Goal: Task Accomplishment & Management: Complete application form

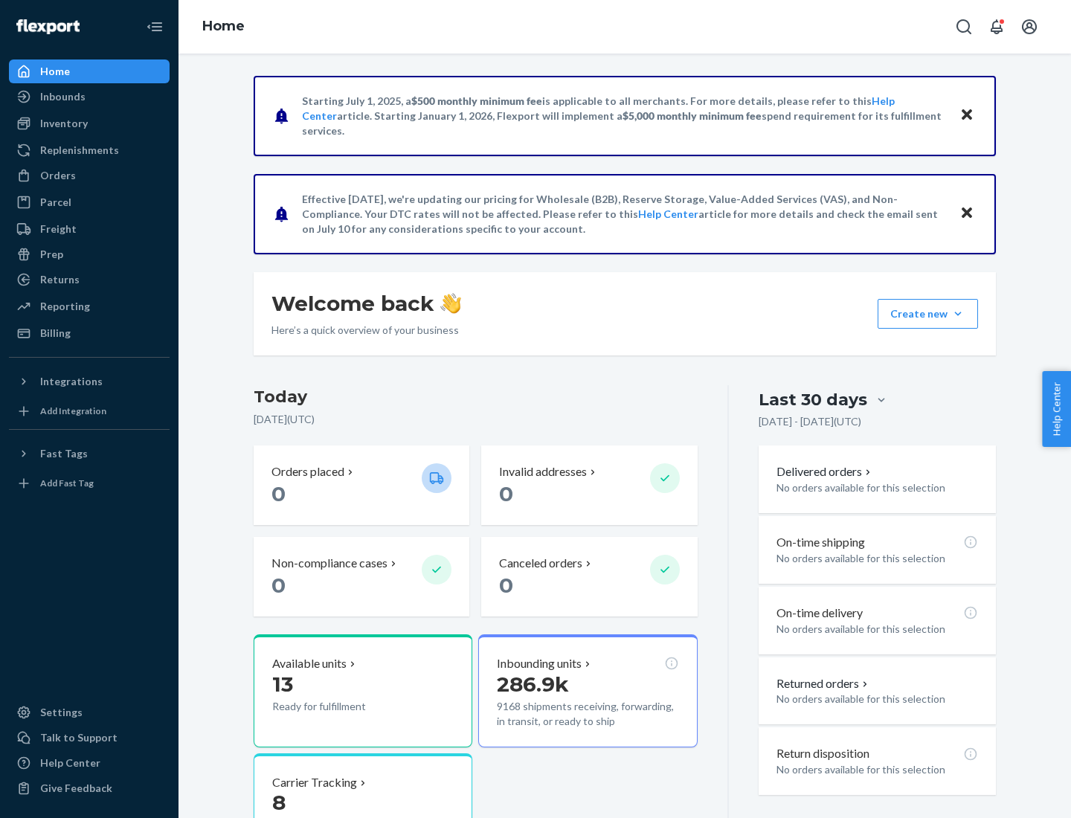
click at [958, 314] on button "Create new Create new inbound Create new order Create new product" at bounding box center [928, 314] width 100 height 30
click at [89, 97] on div "Inbounds" at bounding box center [89, 96] width 158 height 21
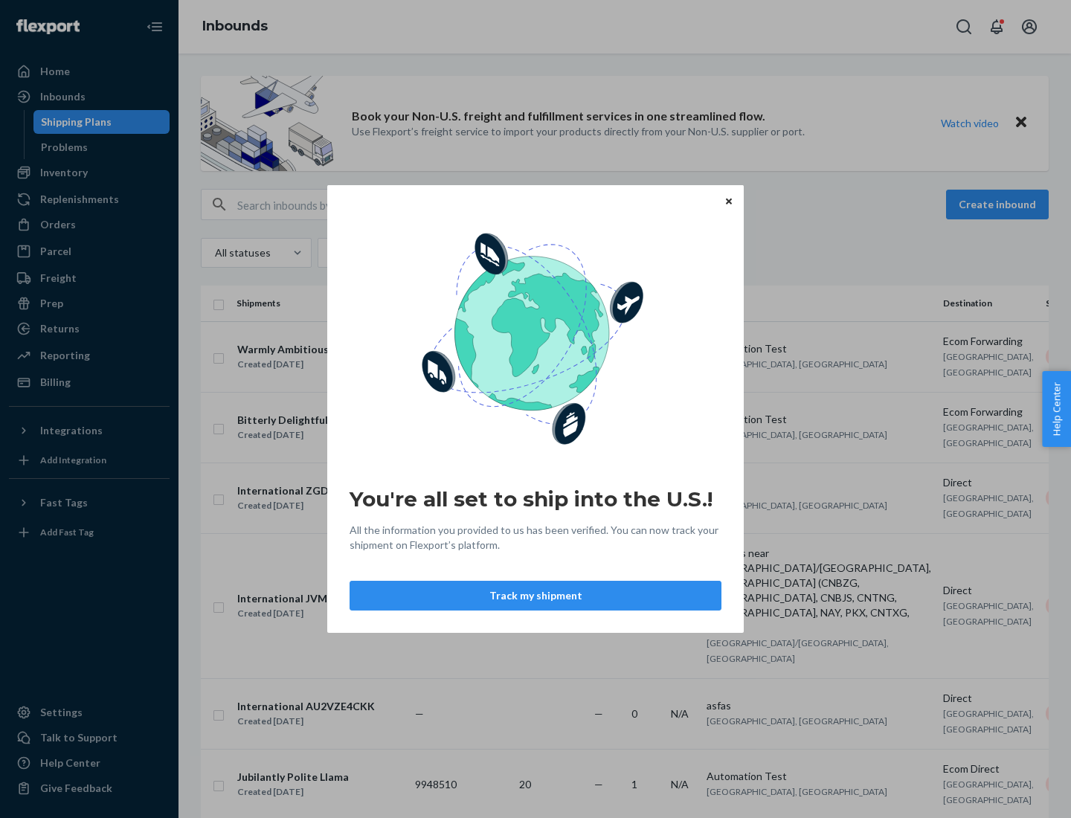
click at [728, 201] on icon "Close" at bounding box center [729, 201] width 6 height 6
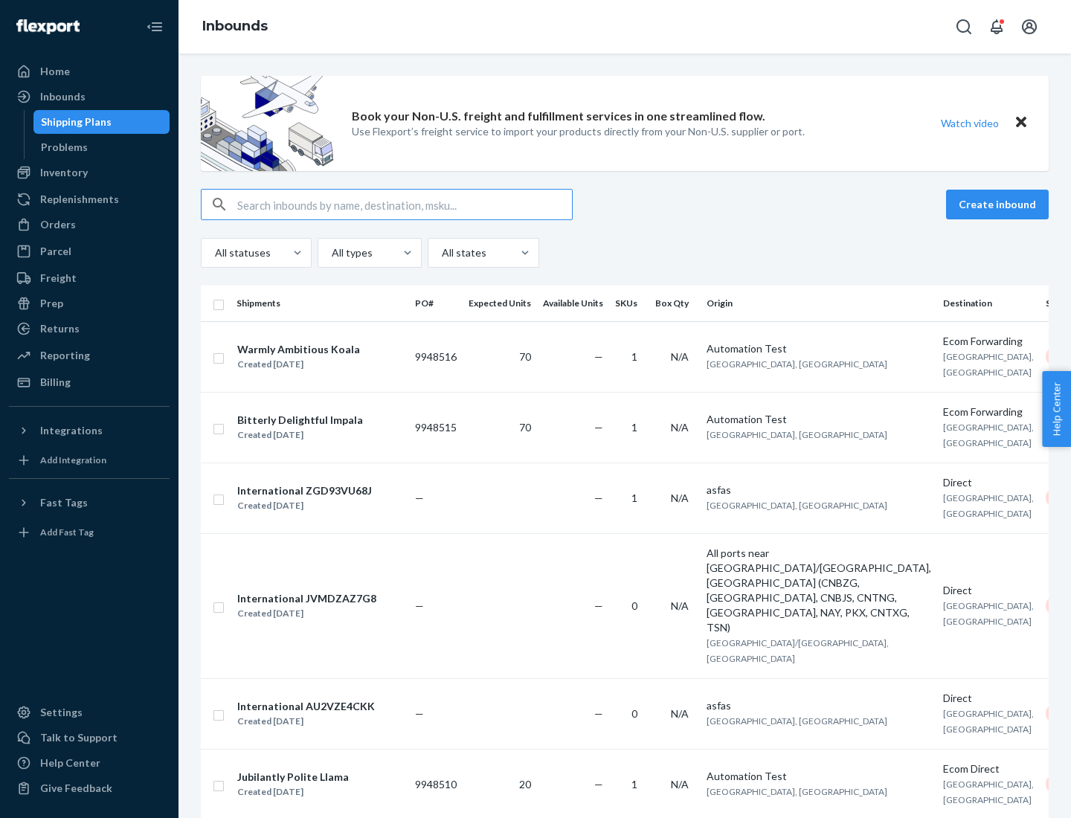
click at [1000, 205] on button "Create inbound" at bounding box center [997, 205] width 103 height 30
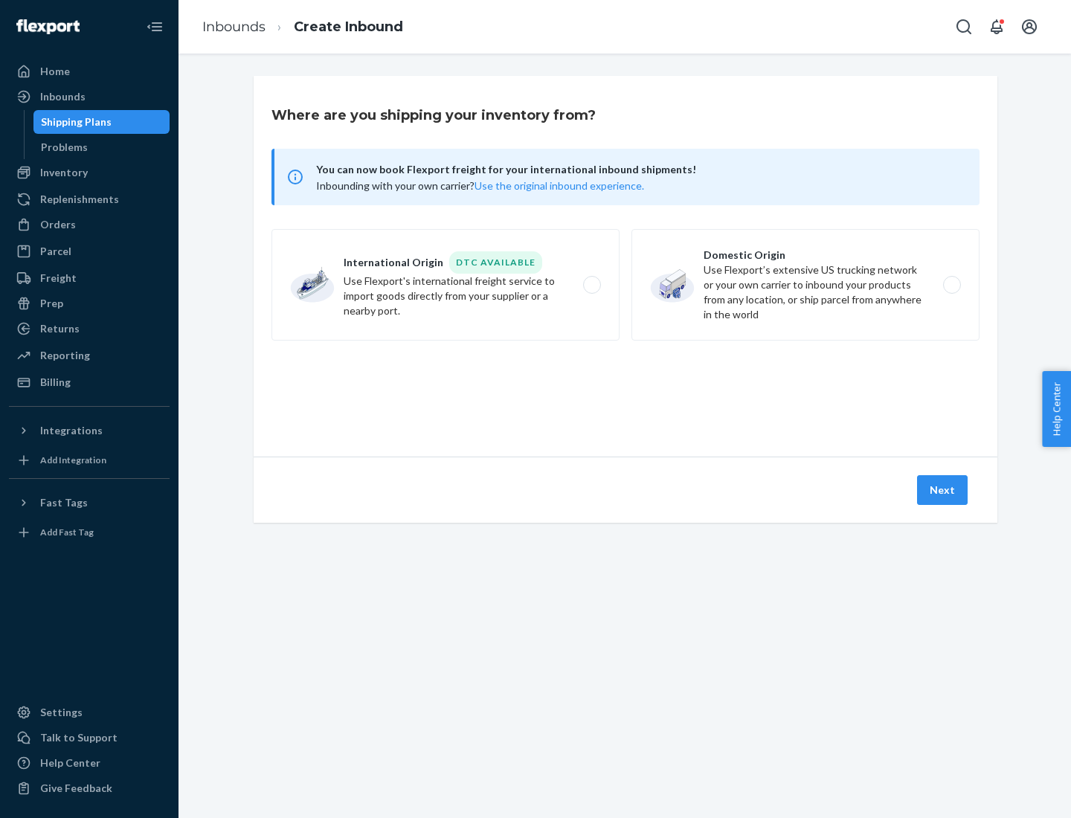
click at [805, 285] on label "Domestic Origin Use Flexport’s extensive US trucking network or your own carrie…" at bounding box center [805, 285] width 348 height 112
click at [951, 285] on input "Domestic Origin Use Flexport’s extensive US trucking network or your own carrie…" at bounding box center [956, 285] width 10 height 10
radio input "true"
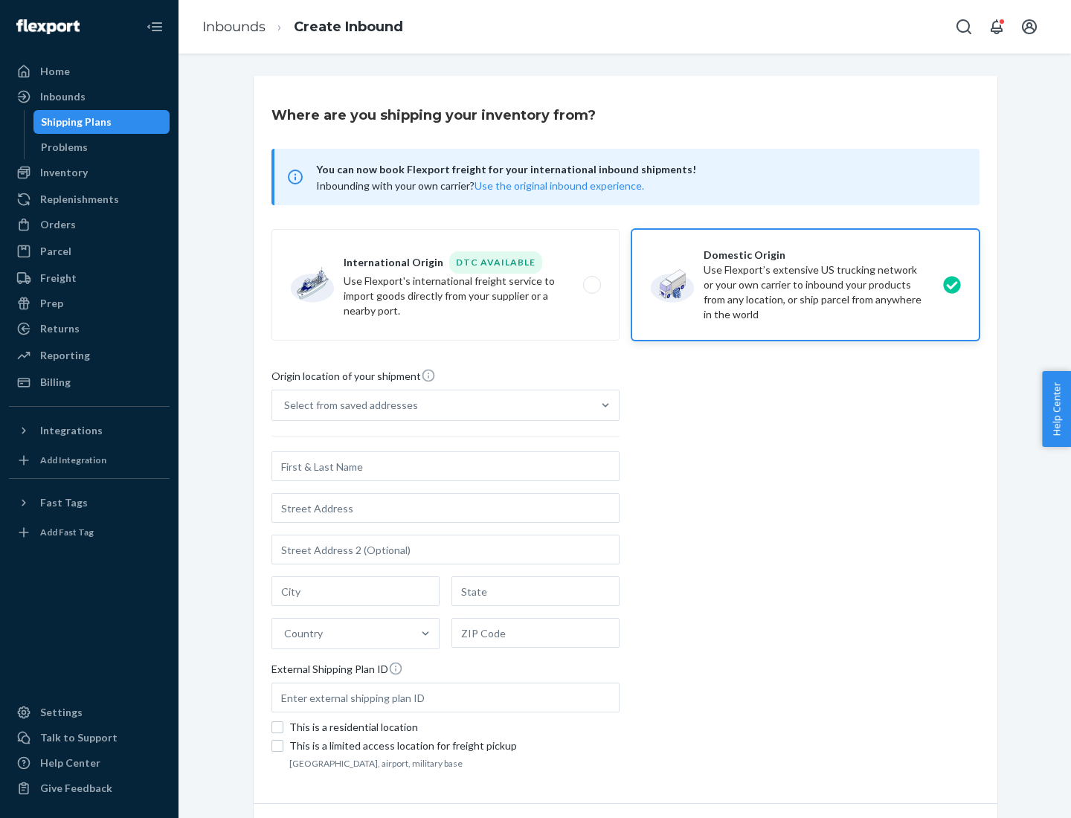
click at [432, 405] on div "Select from saved addresses" at bounding box center [432, 405] width 320 height 30
click at [286, 405] on input "Select from saved addresses" at bounding box center [284, 405] width 1 height 15
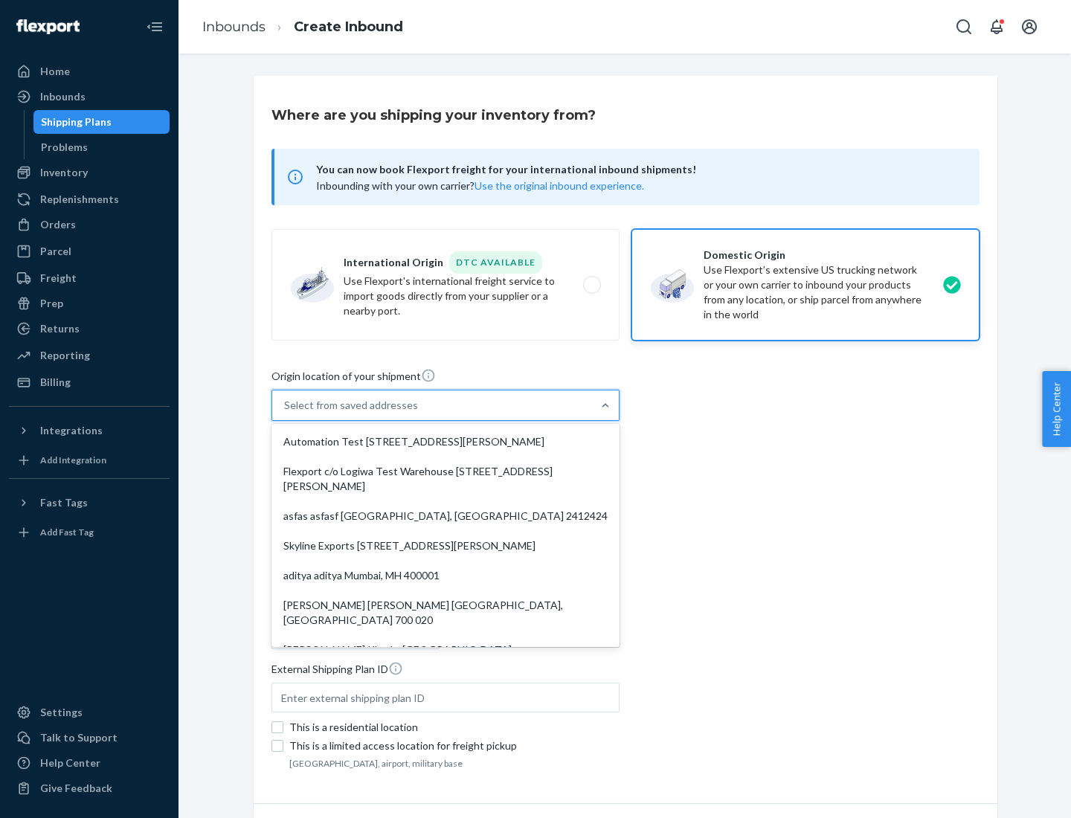
scroll to position [6, 0]
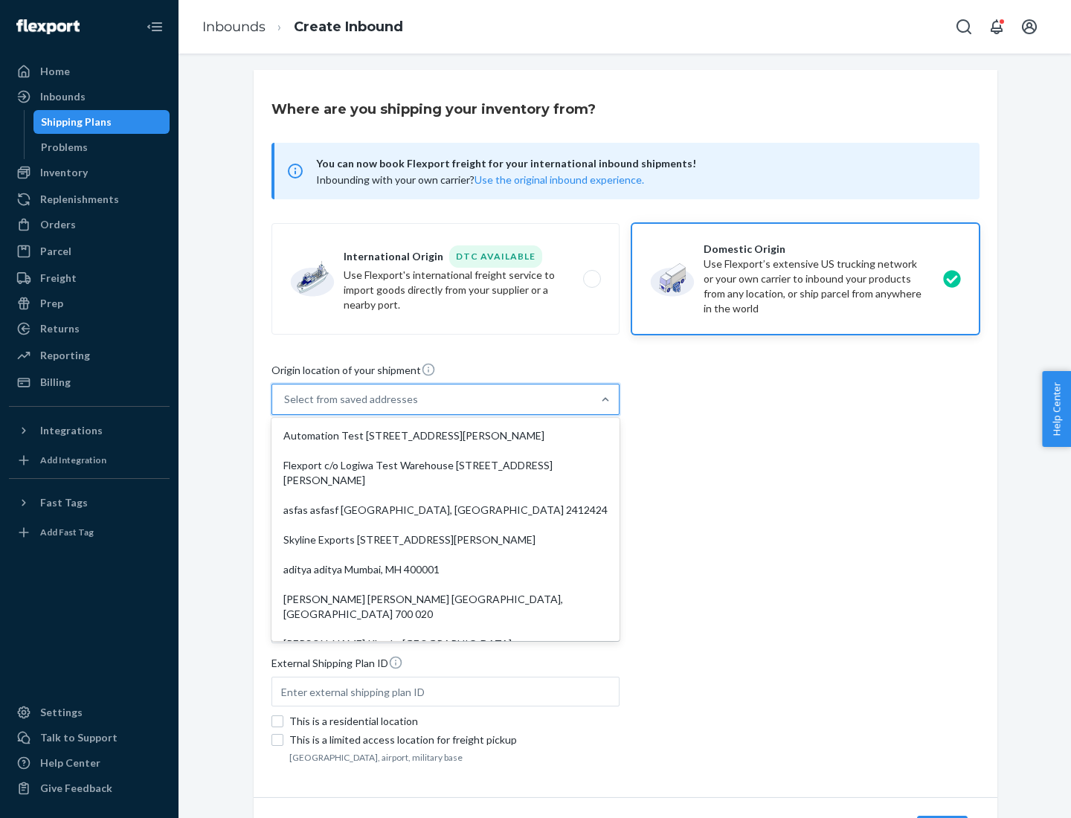
click at [445, 436] on div "Automation Test [STREET_ADDRESS][PERSON_NAME]" at bounding box center [445, 436] width 342 height 30
click at [286, 407] on input "option Automation Test [STREET_ADDRESS][PERSON_NAME]. 9 results available. Use …" at bounding box center [284, 399] width 1 height 15
type input "Automation Test"
type input "9th Floor"
type input "[GEOGRAPHIC_DATA]"
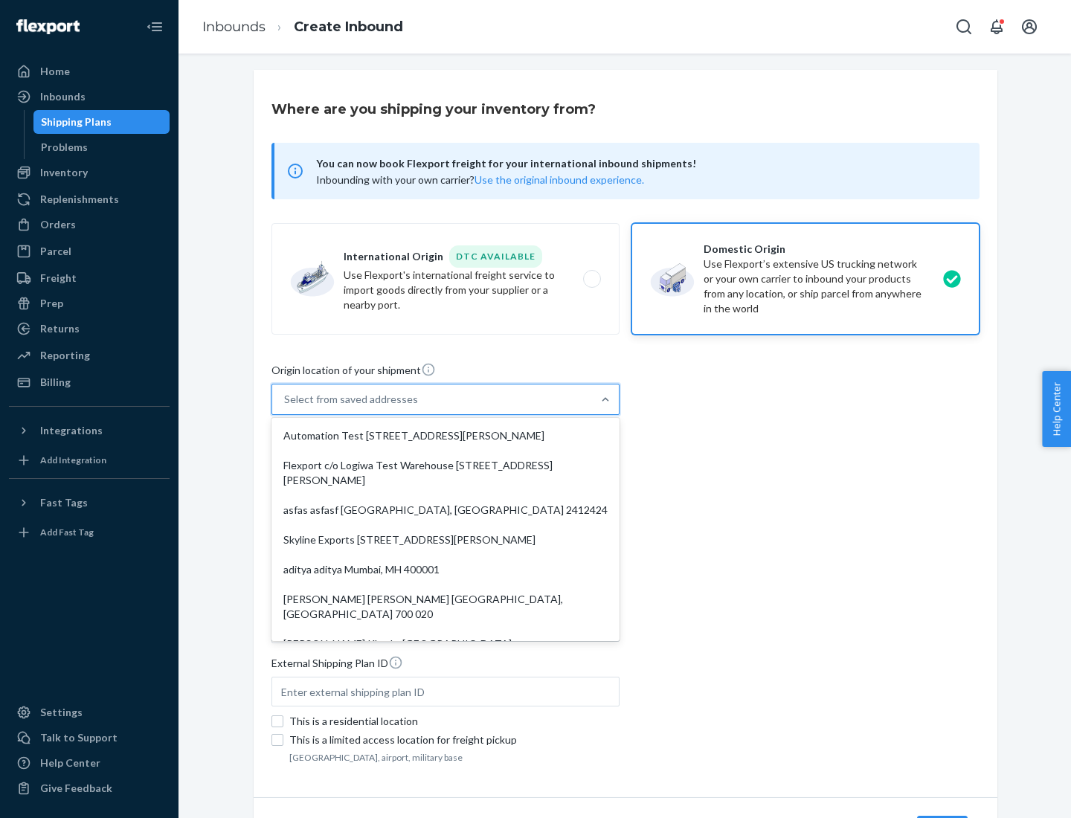
type input "CA"
type input "94104"
type input "[STREET_ADDRESS][PERSON_NAME]"
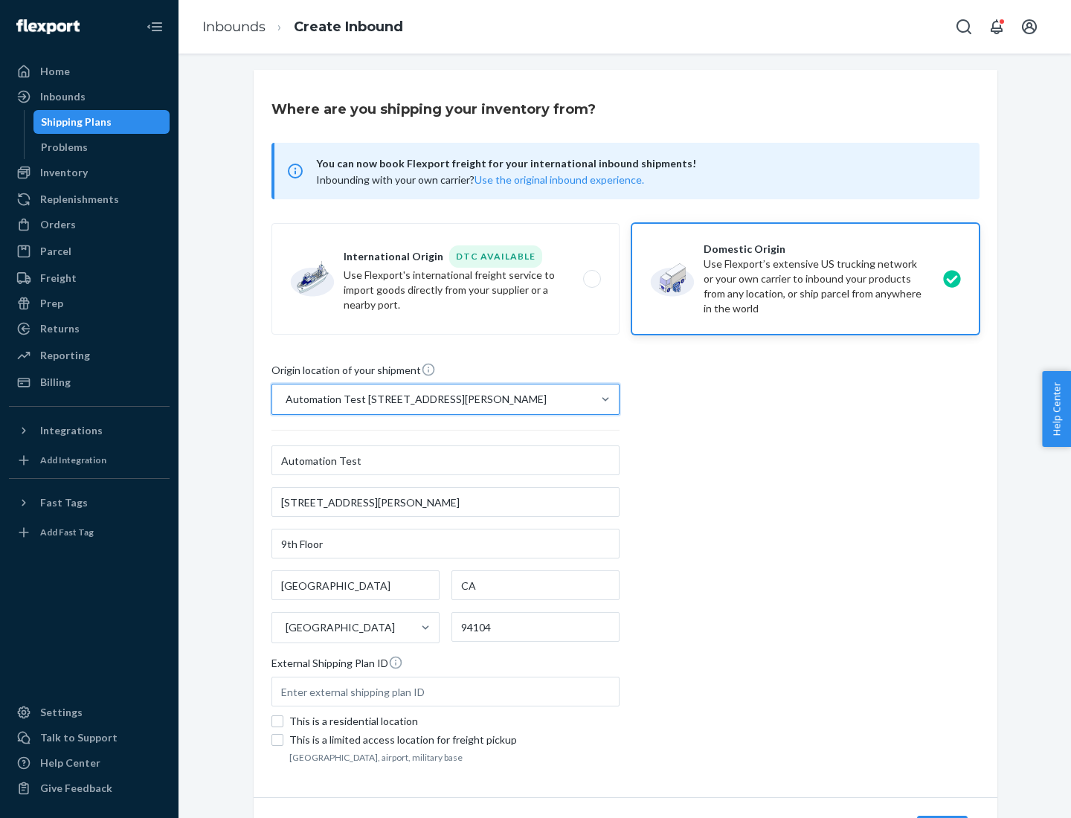
scroll to position [87, 0]
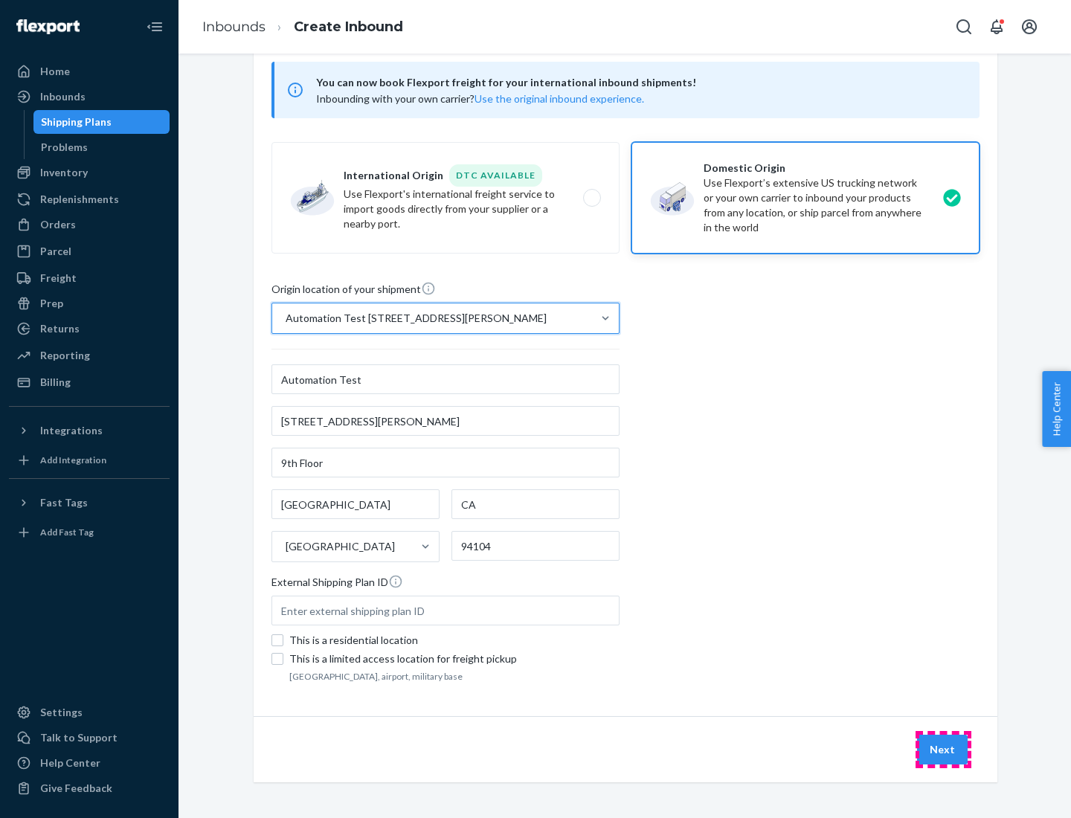
click at [943, 750] on button "Next" at bounding box center [942, 750] width 51 height 30
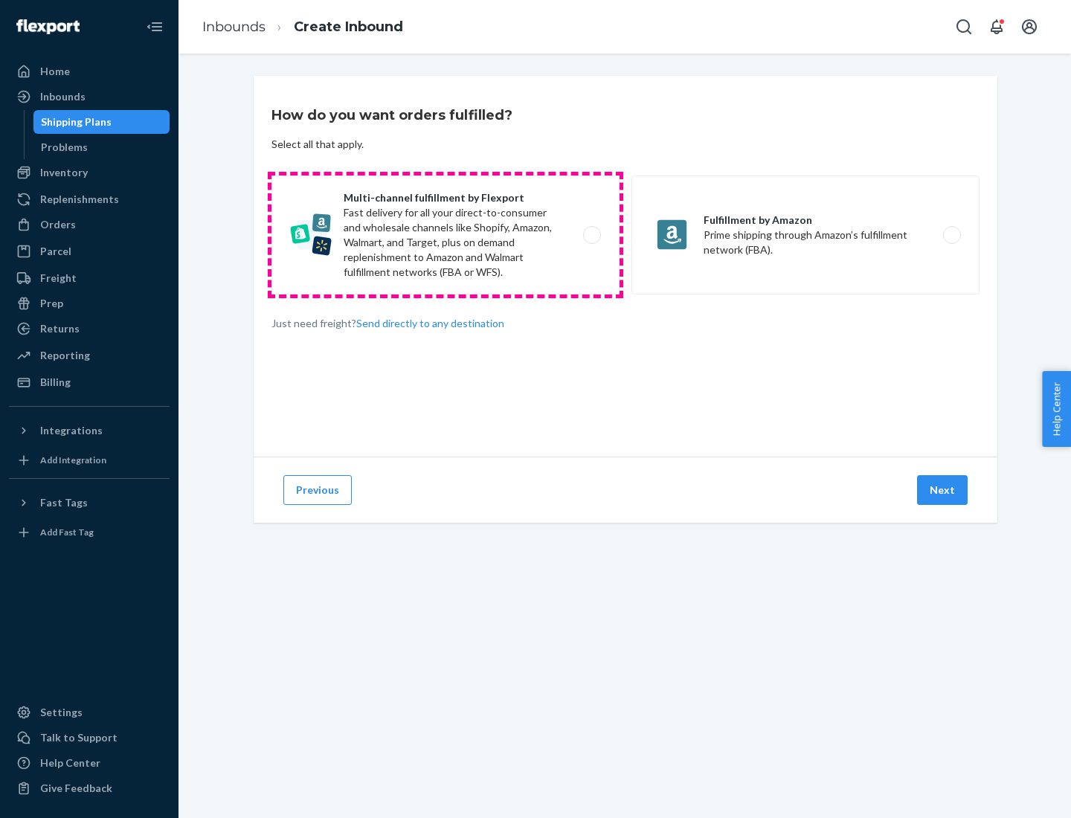
click at [445, 235] on label "Multi-channel fulfillment by Flexport Fast delivery for all your direct-to-cons…" at bounding box center [445, 235] width 348 height 119
click at [591, 235] on input "Multi-channel fulfillment by Flexport Fast delivery for all your direct-to-cons…" at bounding box center [596, 236] width 10 height 10
radio input "true"
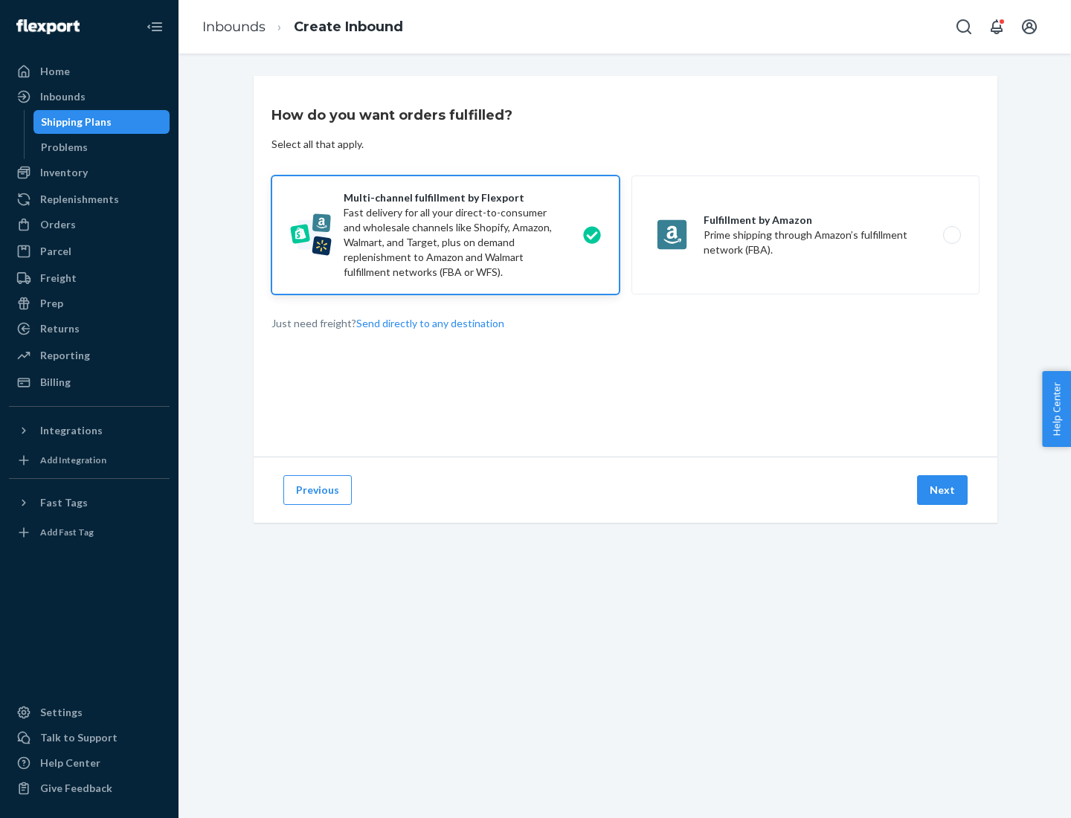
click at [943, 490] on button "Next" at bounding box center [942, 490] width 51 height 30
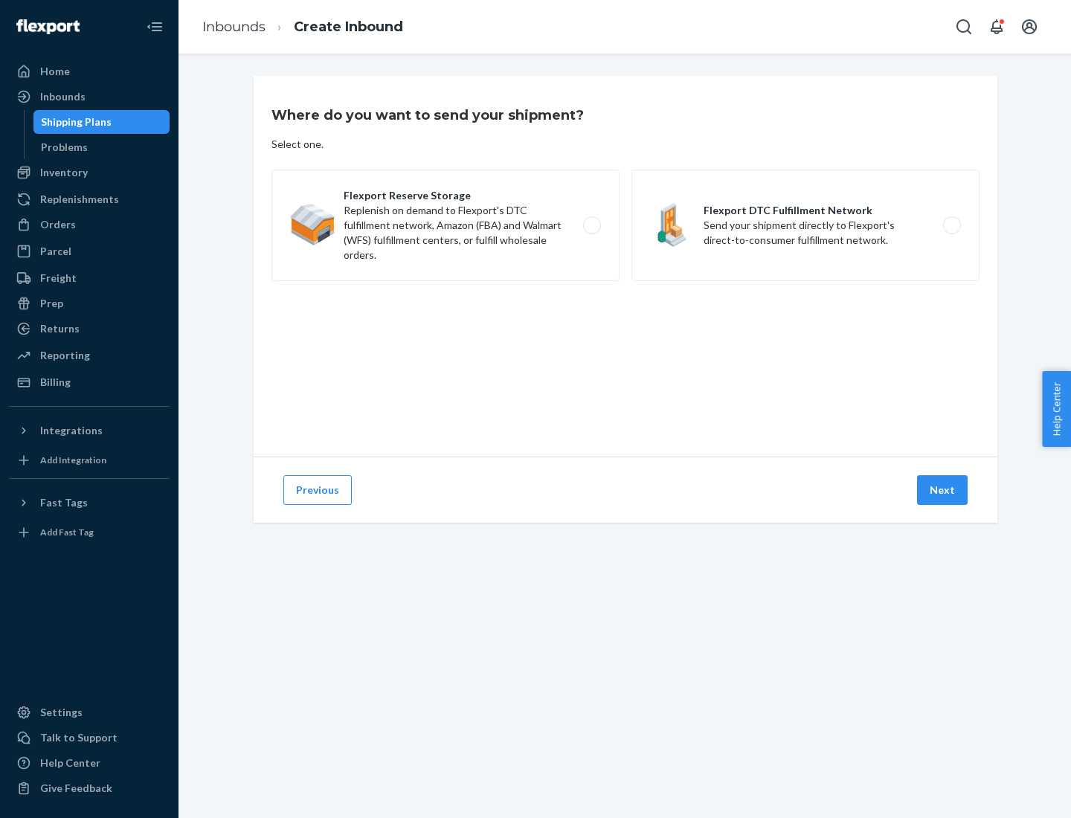
click at [445, 225] on label "Flexport Reserve Storage Replenish on demand to Flexport's DTC fulfillment netw…" at bounding box center [445, 226] width 348 height 112
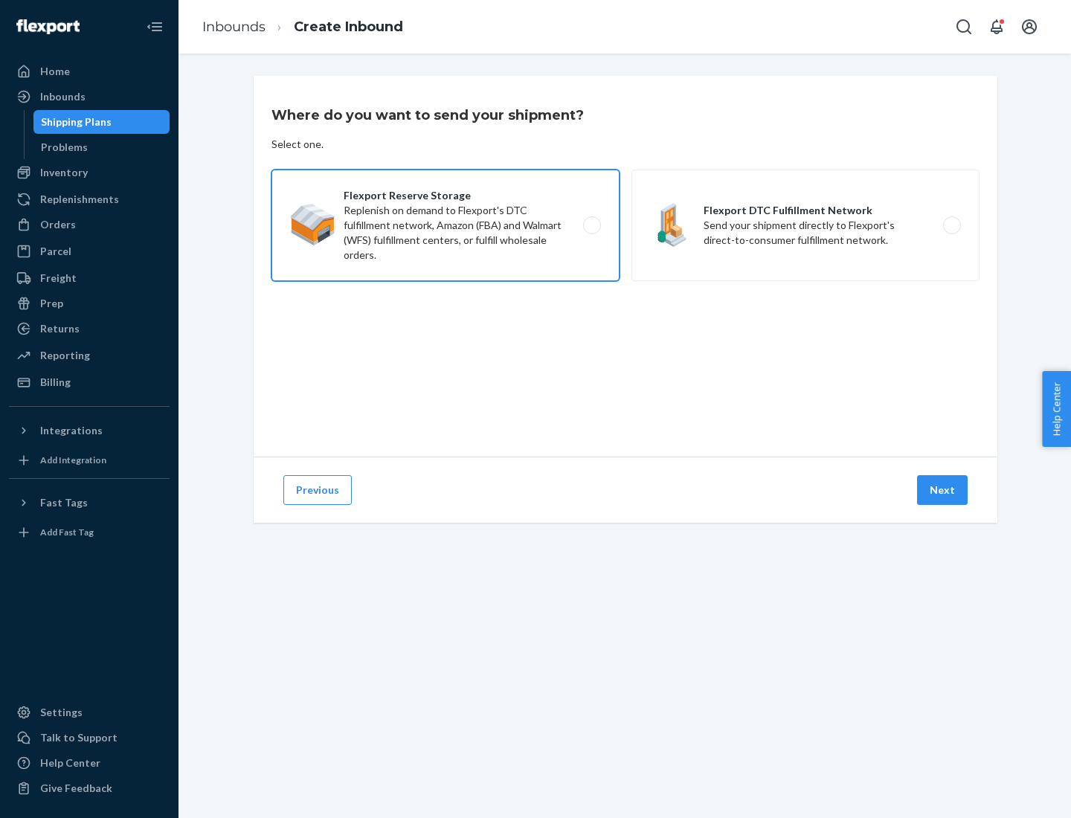
click at [591, 225] on input "Flexport Reserve Storage Replenish on demand to Flexport's DTC fulfillment netw…" at bounding box center [596, 226] width 10 height 10
radio input "true"
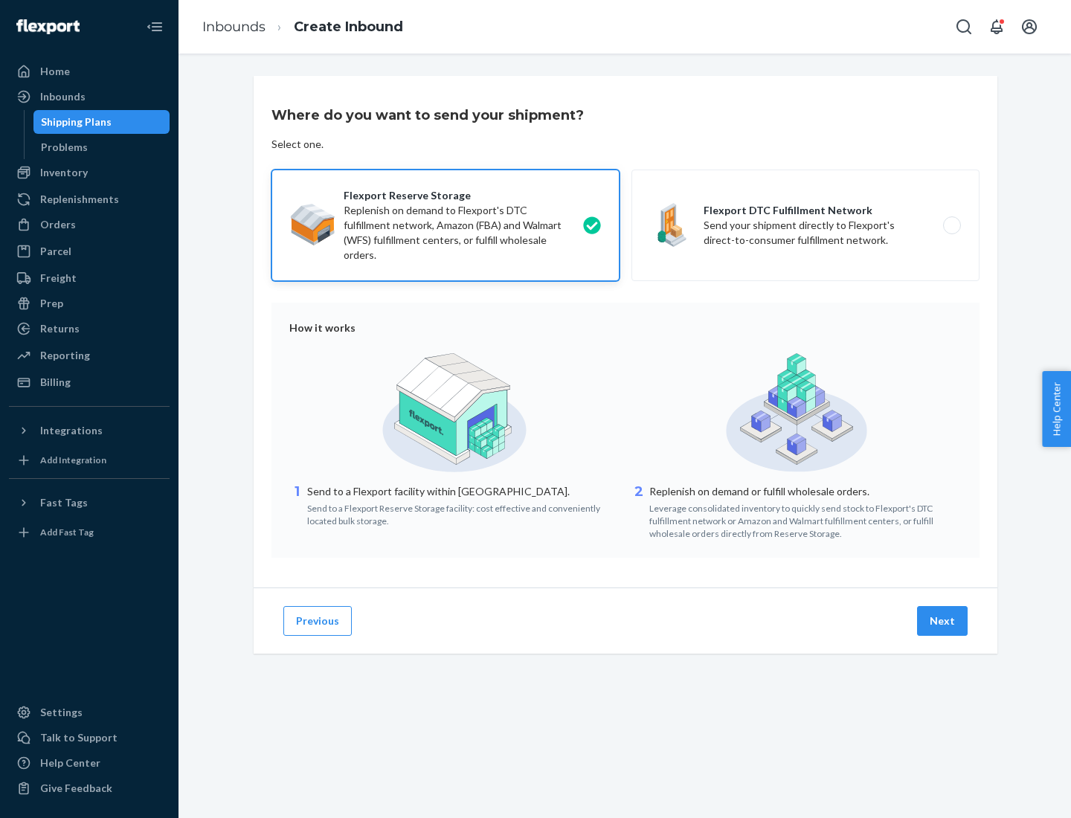
click at [943, 621] on button "Next" at bounding box center [942, 621] width 51 height 30
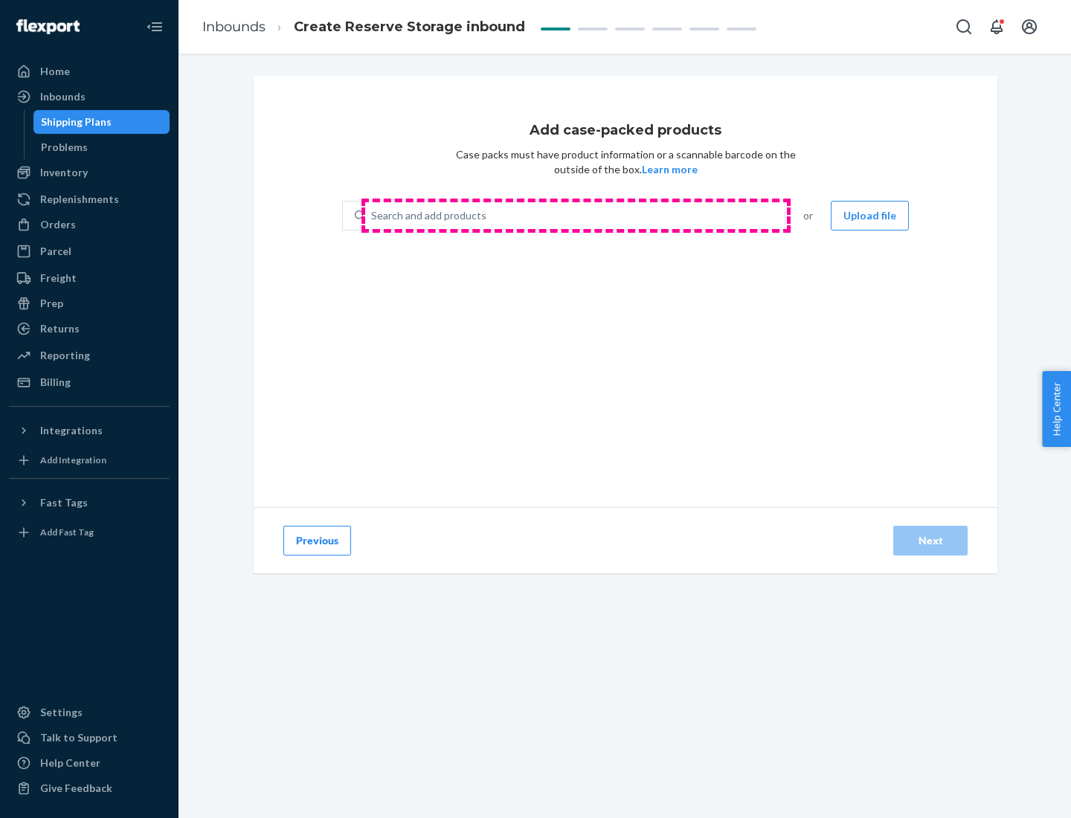
click at [576, 216] on div "Search and add products" at bounding box center [574, 215] width 419 height 27
click at [373, 216] on input "Search and add products" at bounding box center [371, 215] width 1 height 15
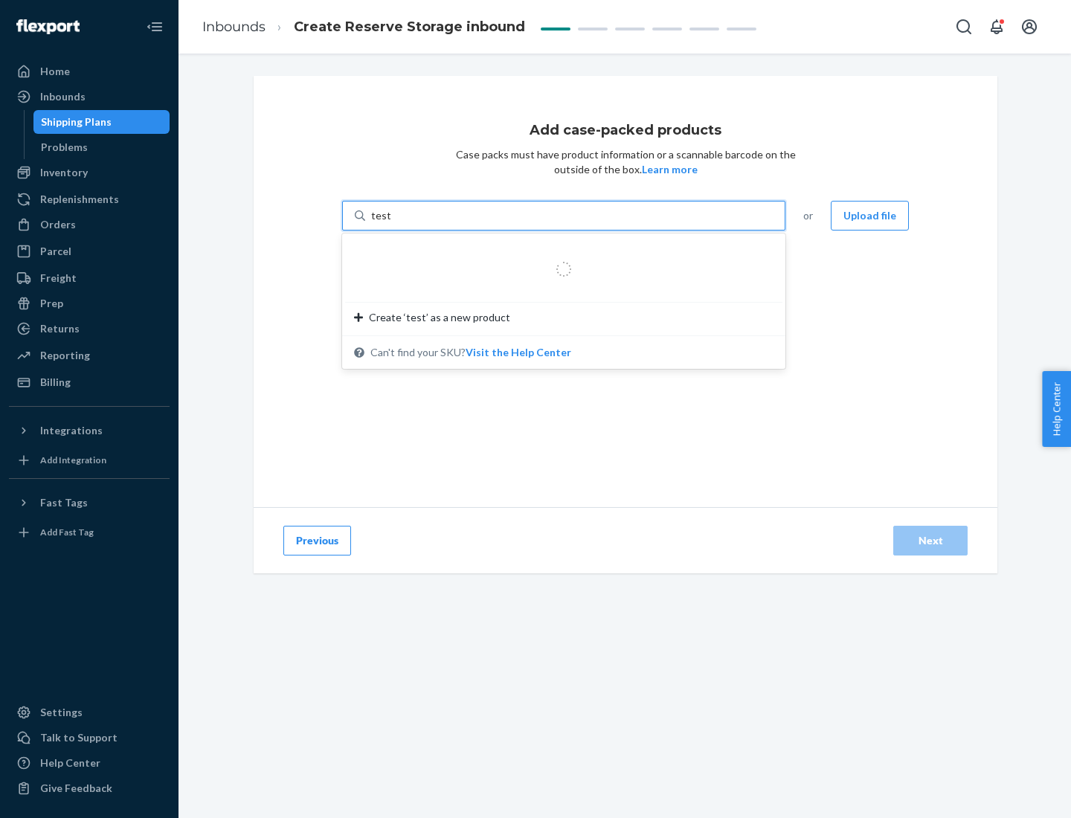
type input "test-syn"
click at [559, 251] on div "test - syn - test" at bounding box center [558, 251] width 408 height 15
click at [410, 223] on input "test-syn" at bounding box center [390, 215] width 39 height 15
type input "1"
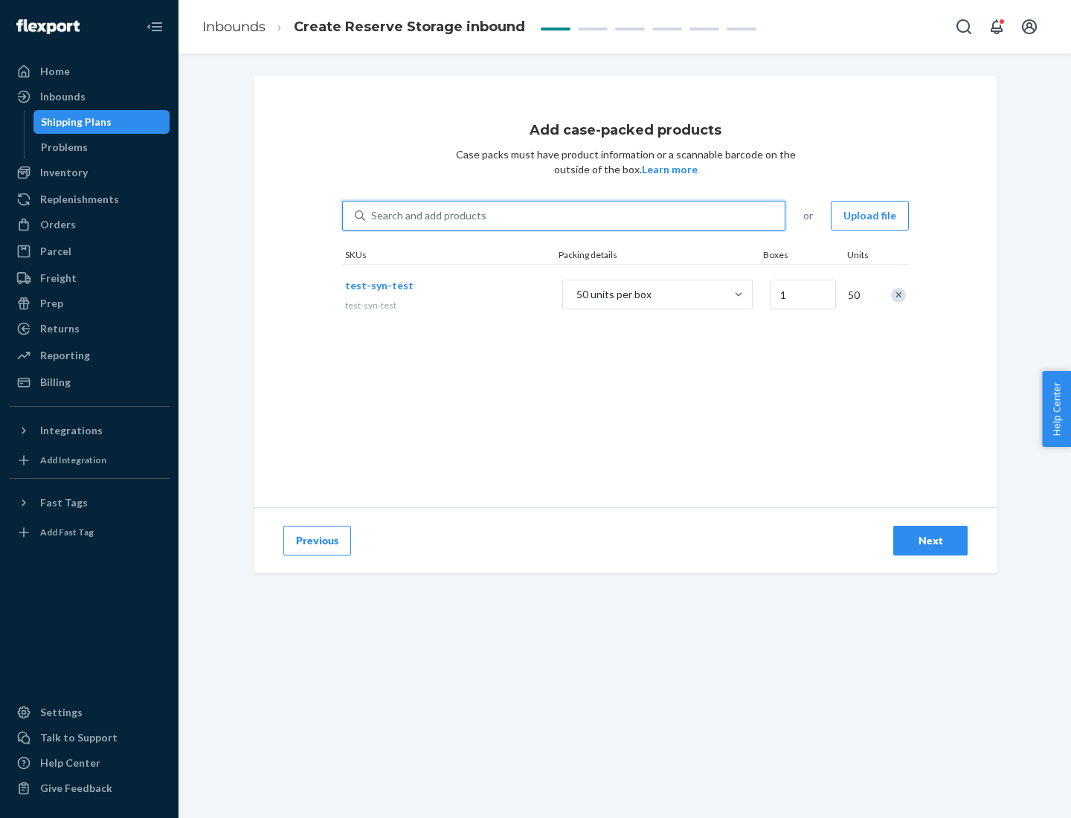
click at [930, 541] on div "Next" at bounding box center [930, 540] width 49 height 15
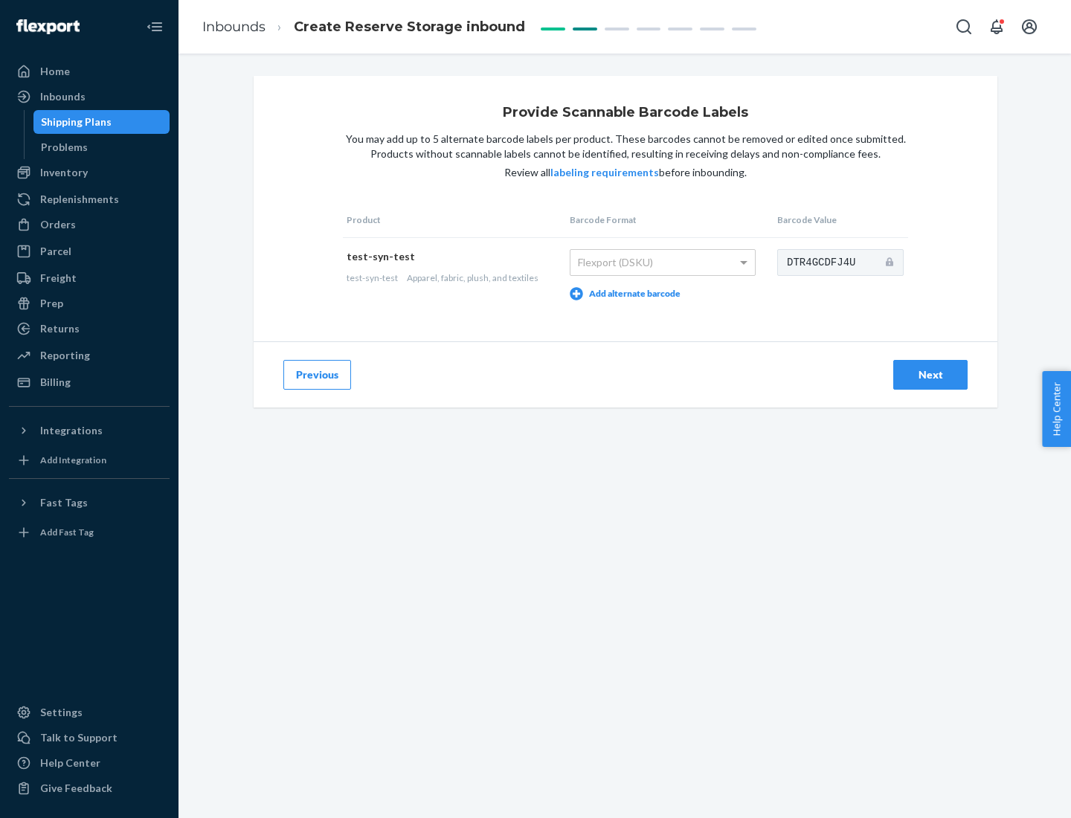
click at [930, 374] on div "Next" at bounding box center [930, 374] width 49 height 15
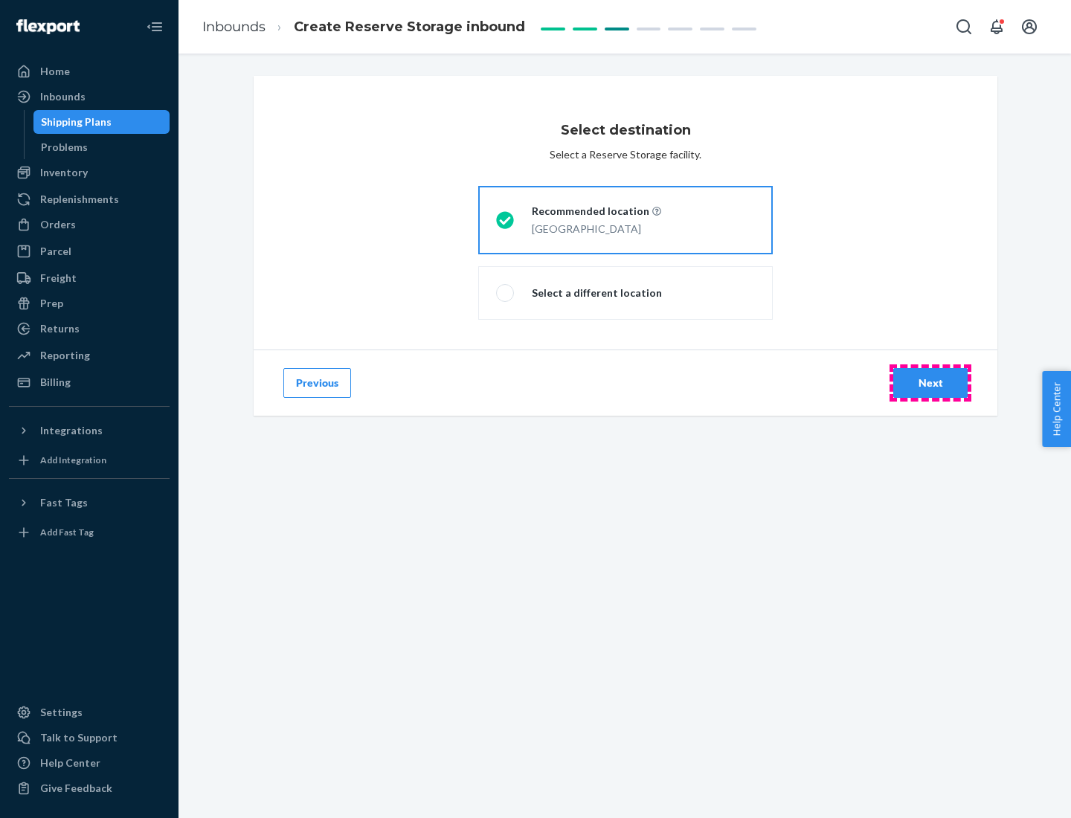
click at [930, 383] on div "Next" at bounding box center [930, 383] width 49 height 15
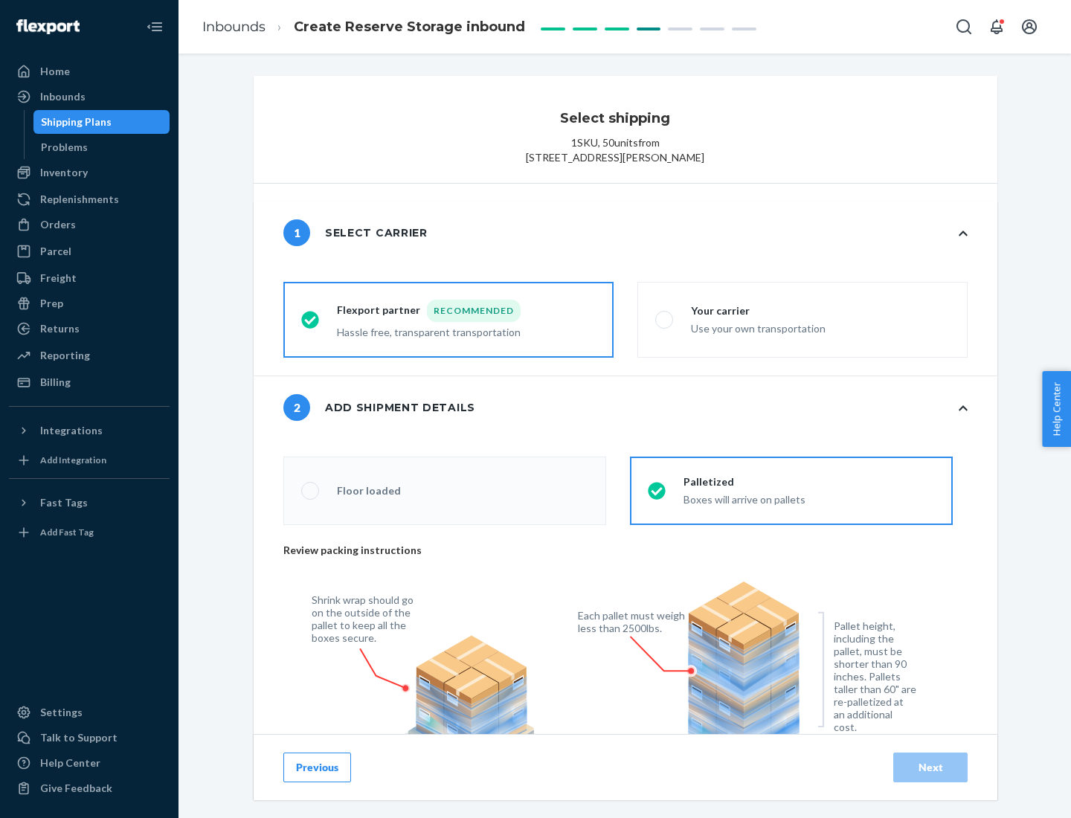
radio input "false"
type input "1"
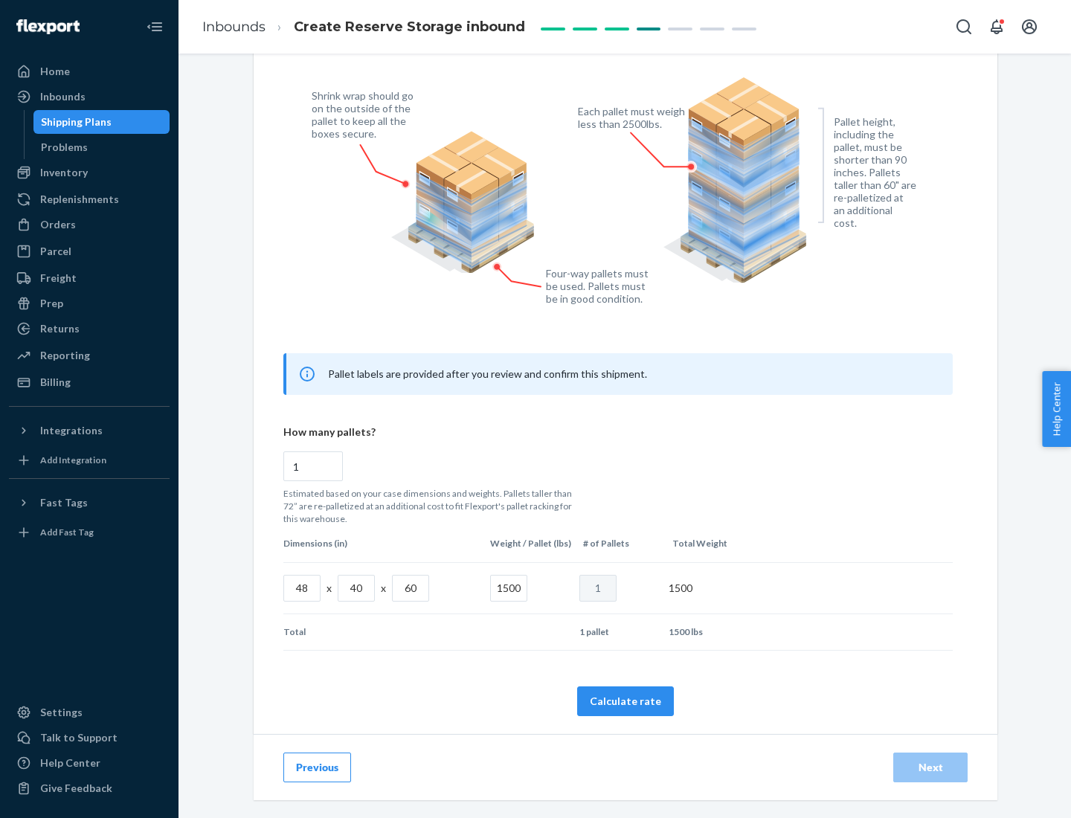
click at [625, 701] on button "Calculate rate" at bounding box center [625, 701] width 97 height 30
radio input "false"
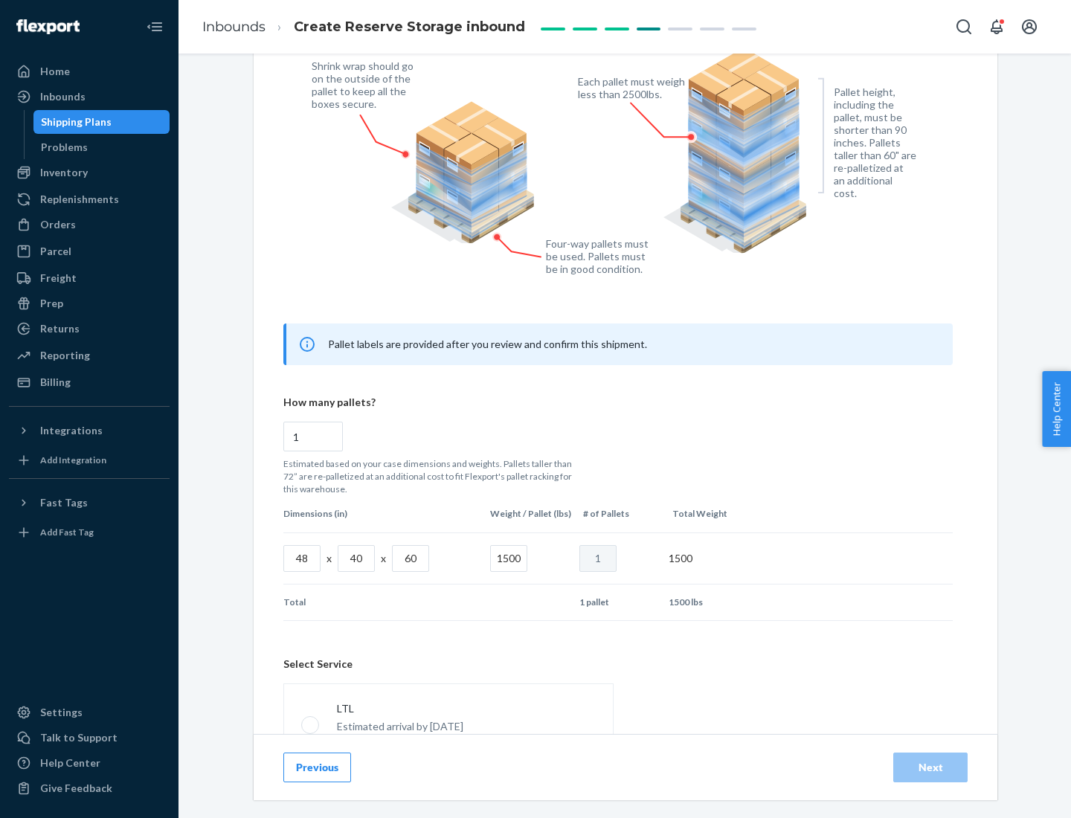
scroll to position [657, 0]
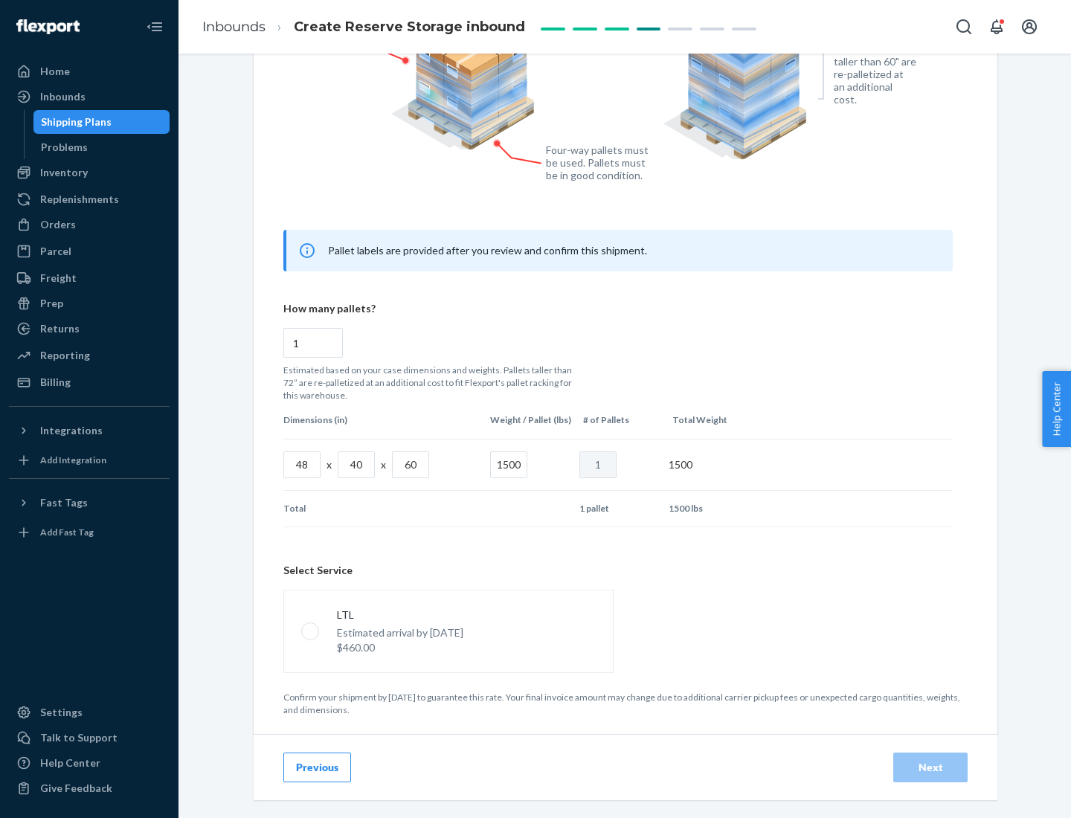
click at [448, 631] on p "Estimated arrival by [DATE]" at bounding box center [400, 632] width 126 height 15
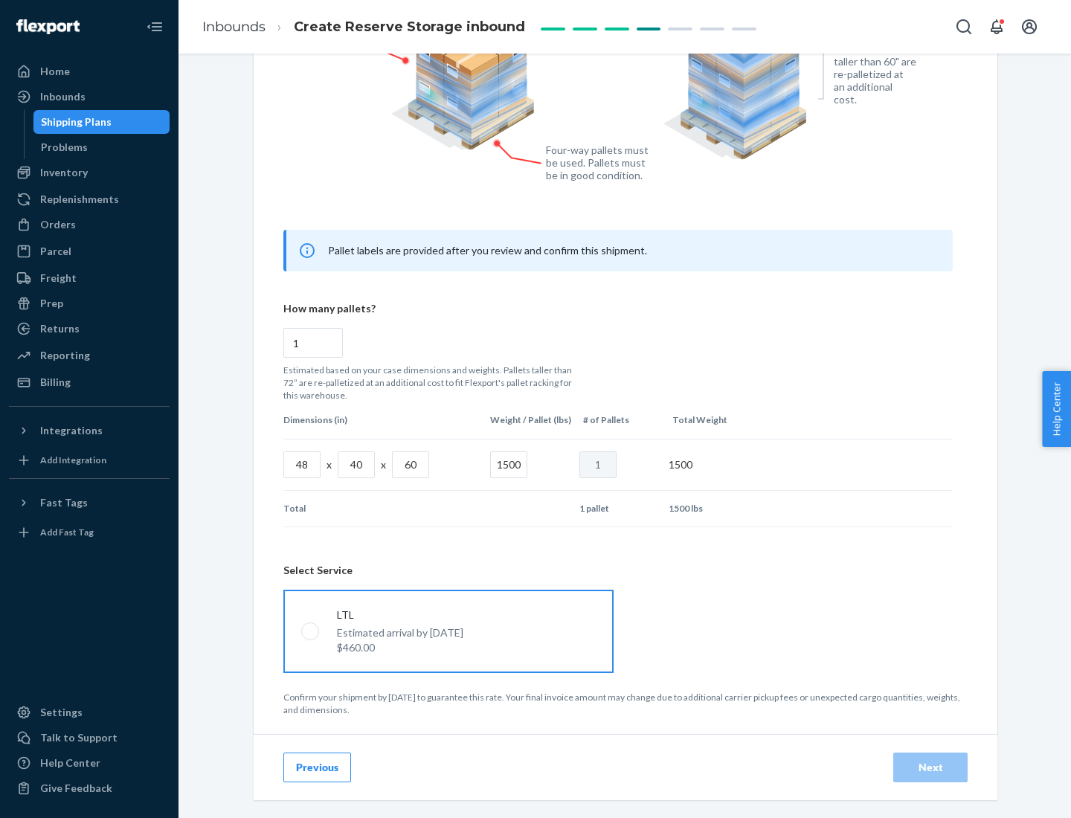
click at [311, 631] on input "LTL Estimated arrival by [DATE] $460.00" at bounding box center [306, 631] width 10 height 10
radio input "true"
radio input "false"
click at [930, 767] on div "Next" at bounding box center [930, 767] width 49 height 15
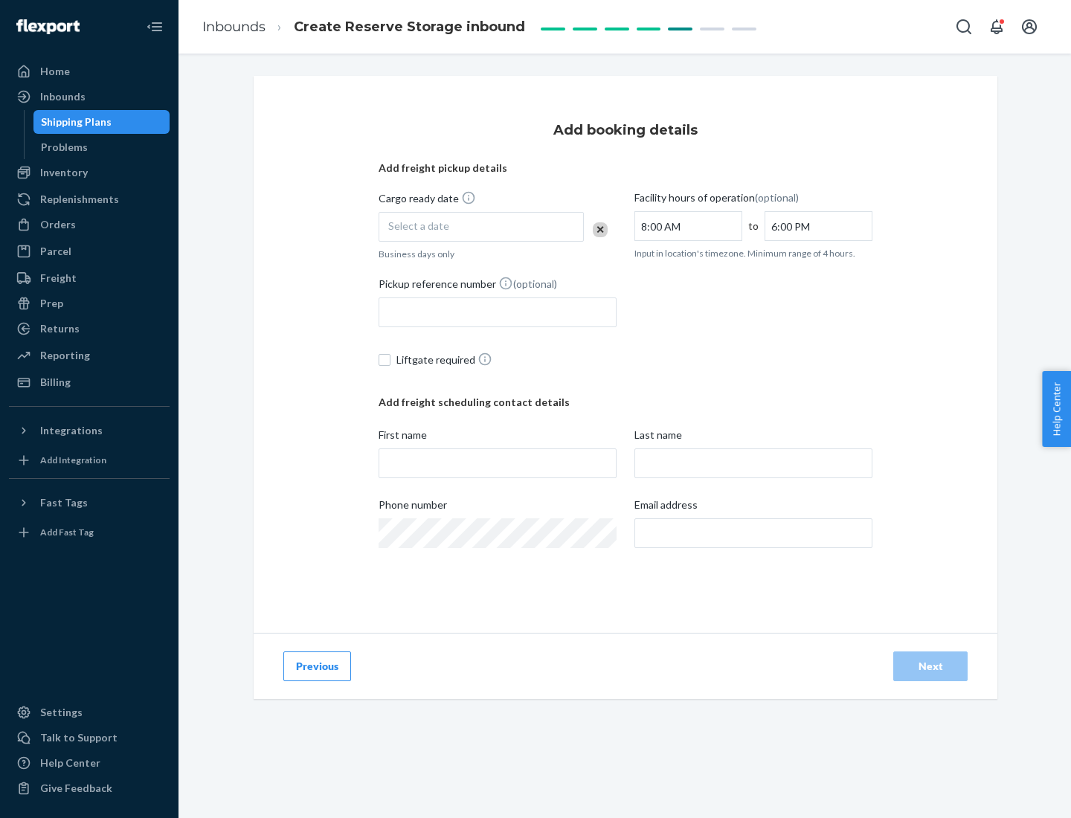
click at [481, 227] on div "Select a date" at bounding box center [481, 227] width 205 height 30
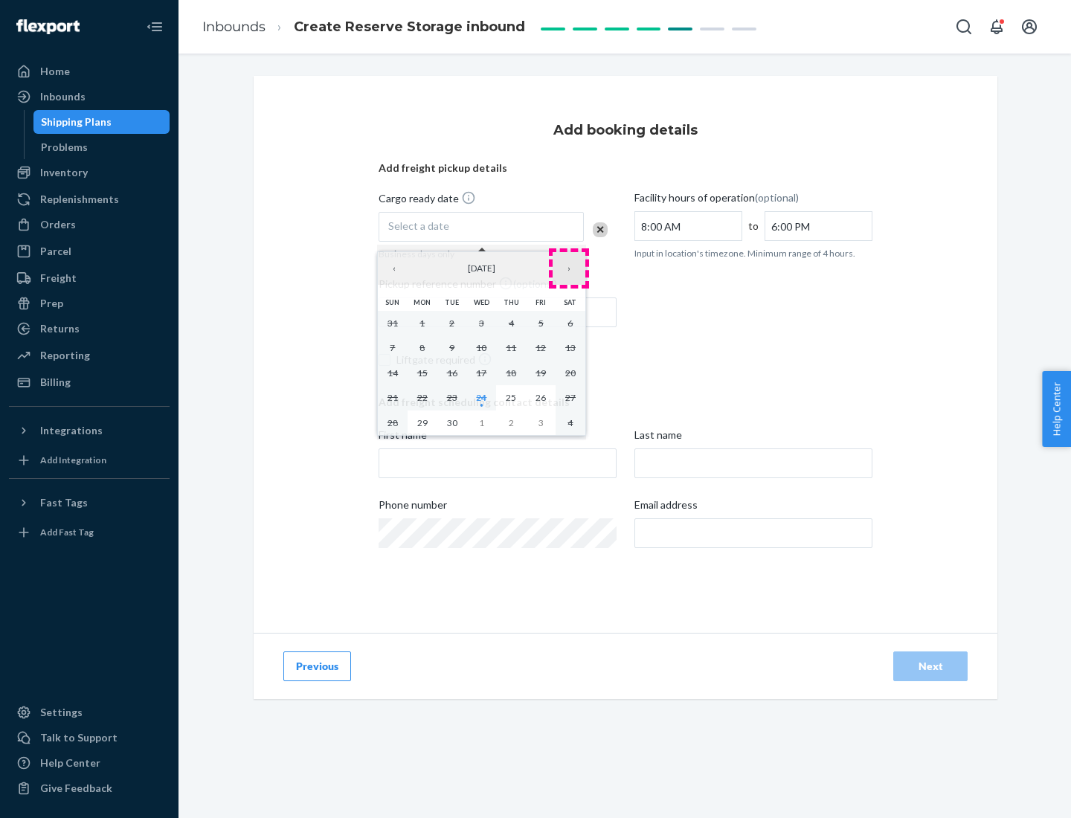
click at [569, 268] on button "›" at bounding box center [569, 268] width 33 height 33
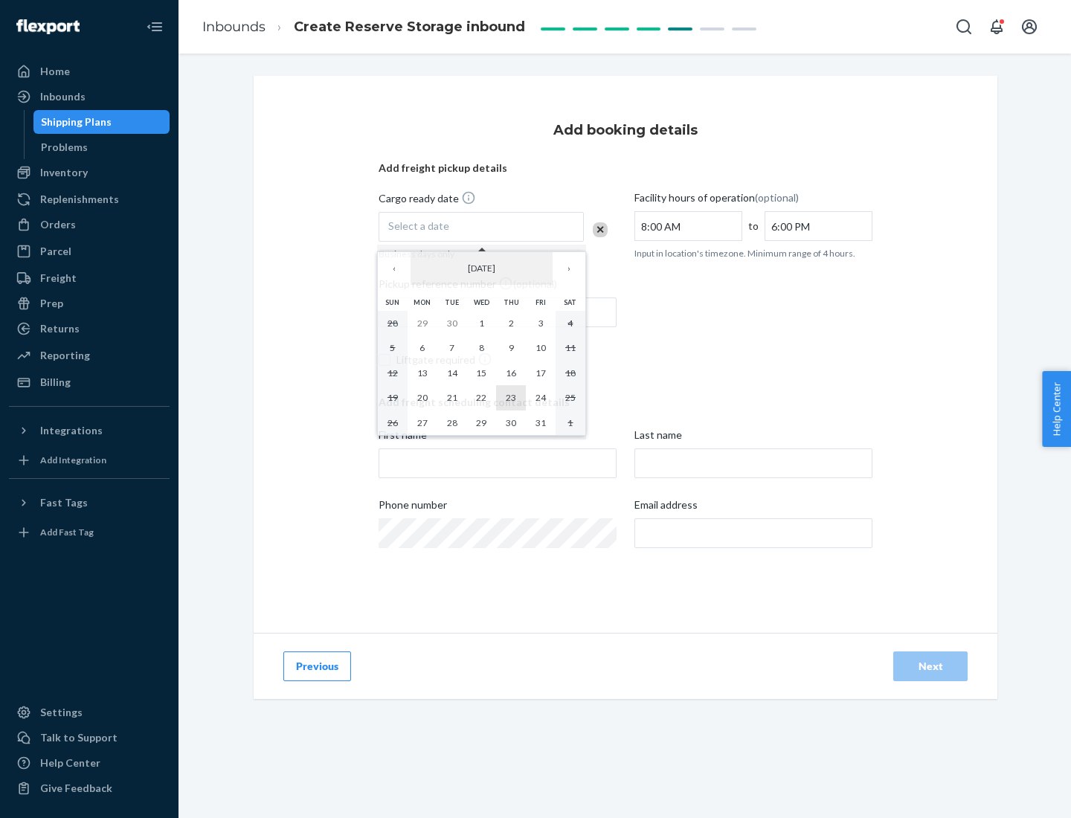
click at [511, 397] on abbr "23" at bounding box center [511, 397] width 10 height 11
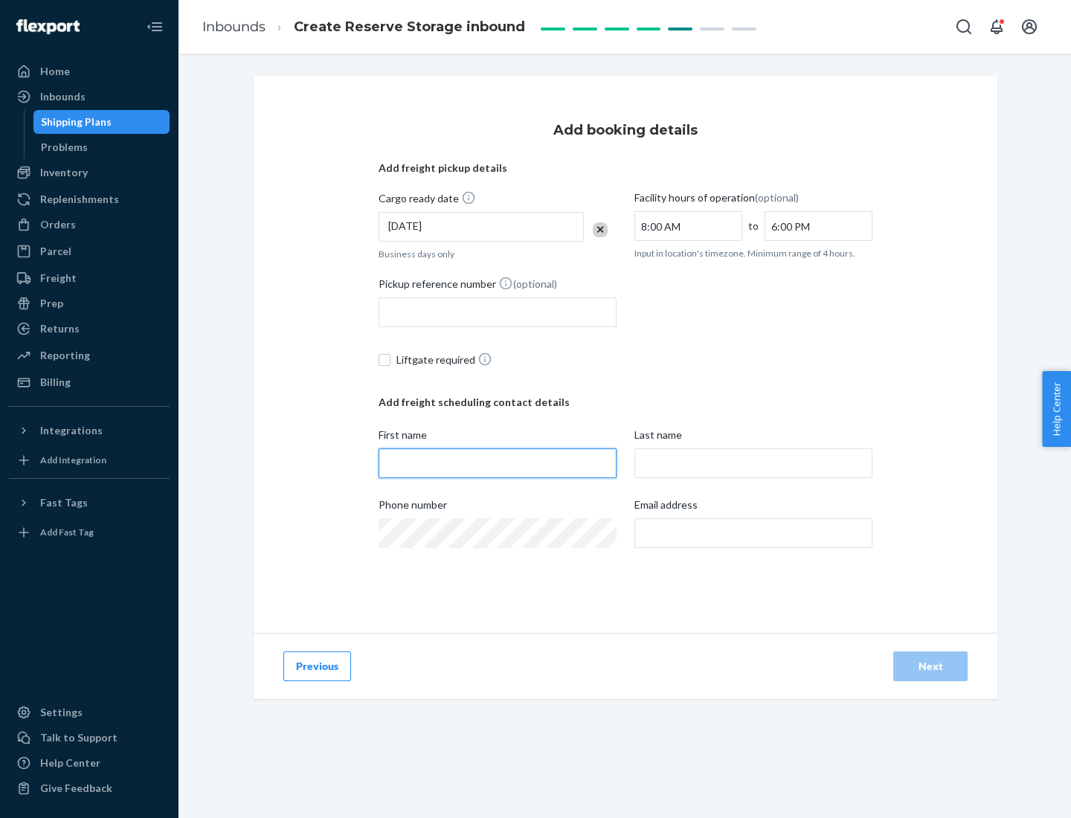
click at [498, 463] on input "First name" at bounding box center [498, 463] width 238 height 30
type input "[PERSON_NAME]"
click at [753, 463] on input "Last name" at bounding box center [753, 463] width 238 height 30
type input "Doe"
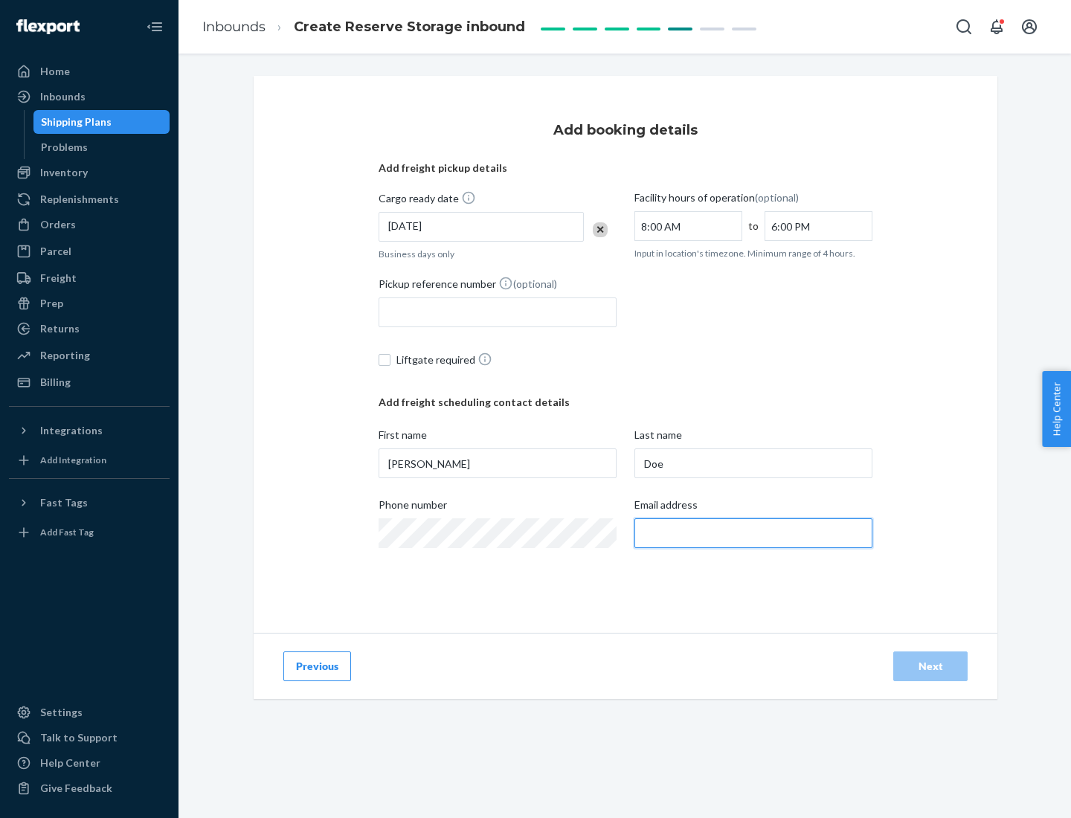
click at [753, 533] on input "Email address" at bounding box center [753, 533] width 238 height 30
type input "[EMAIL_ADDRESS][DOMAIN_NAME]"
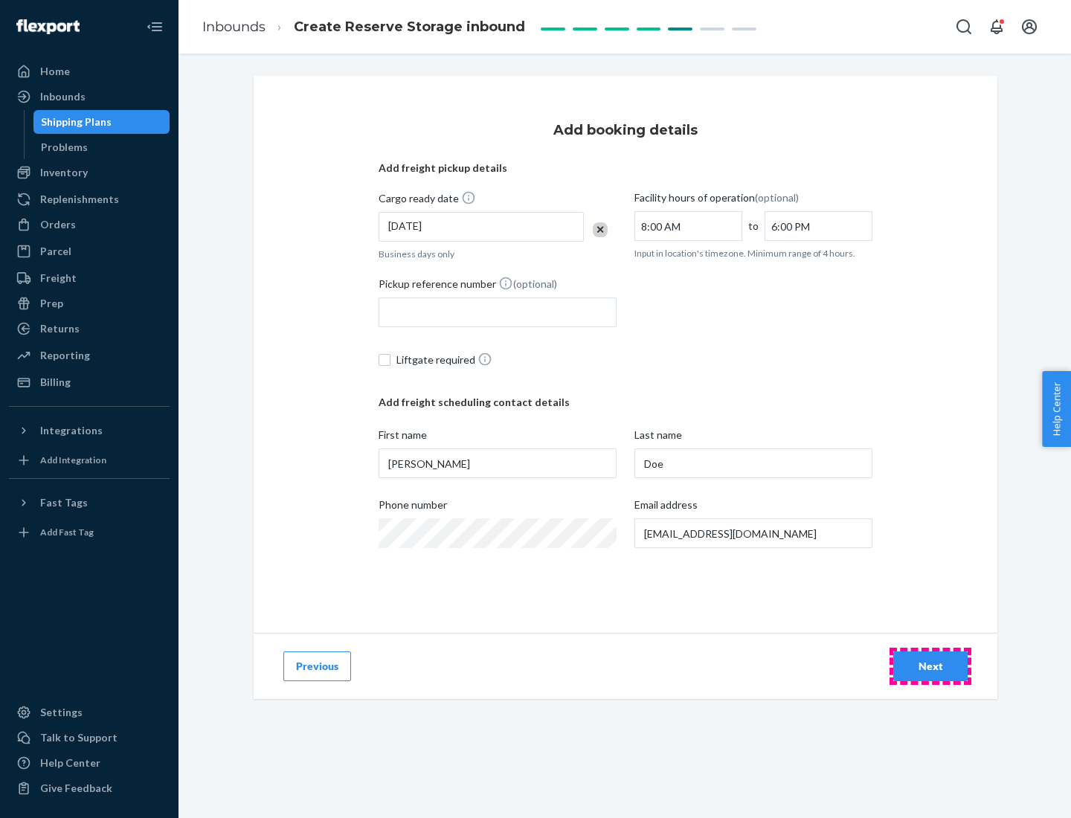
click at [930, 666] on div "Next" at bounding box center [930, 666] width 49 height 15
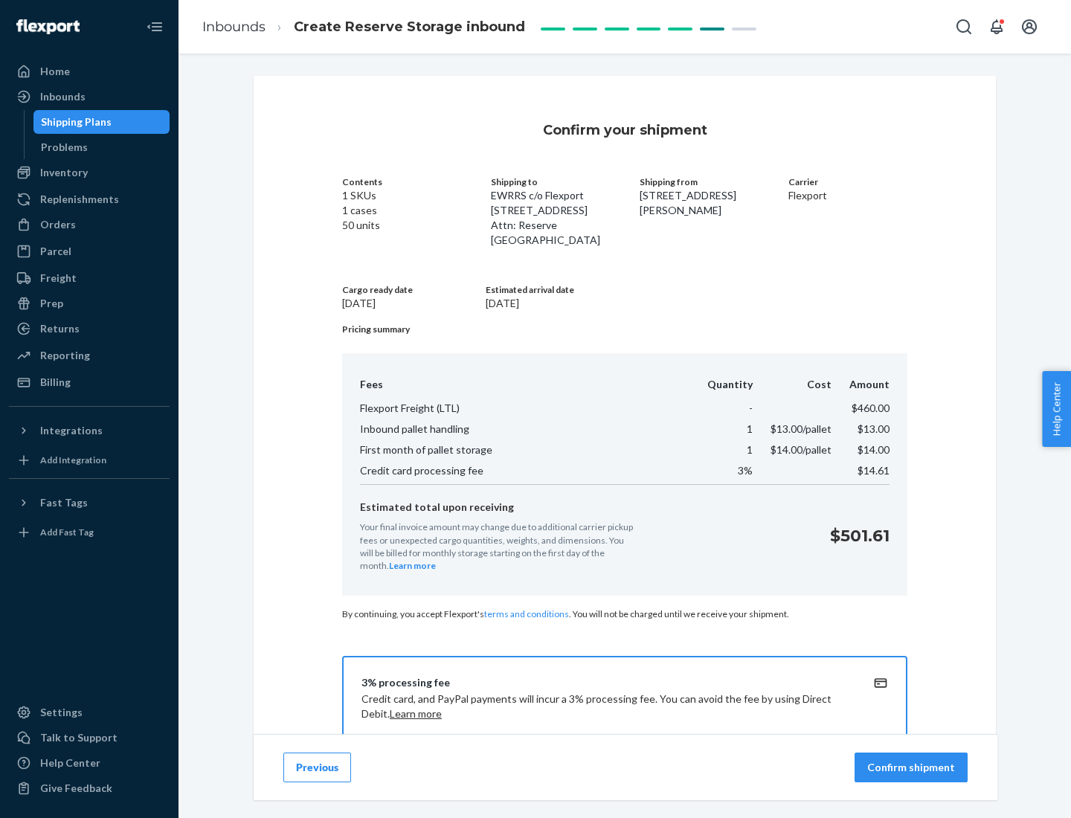
scroll to position [214, 0]
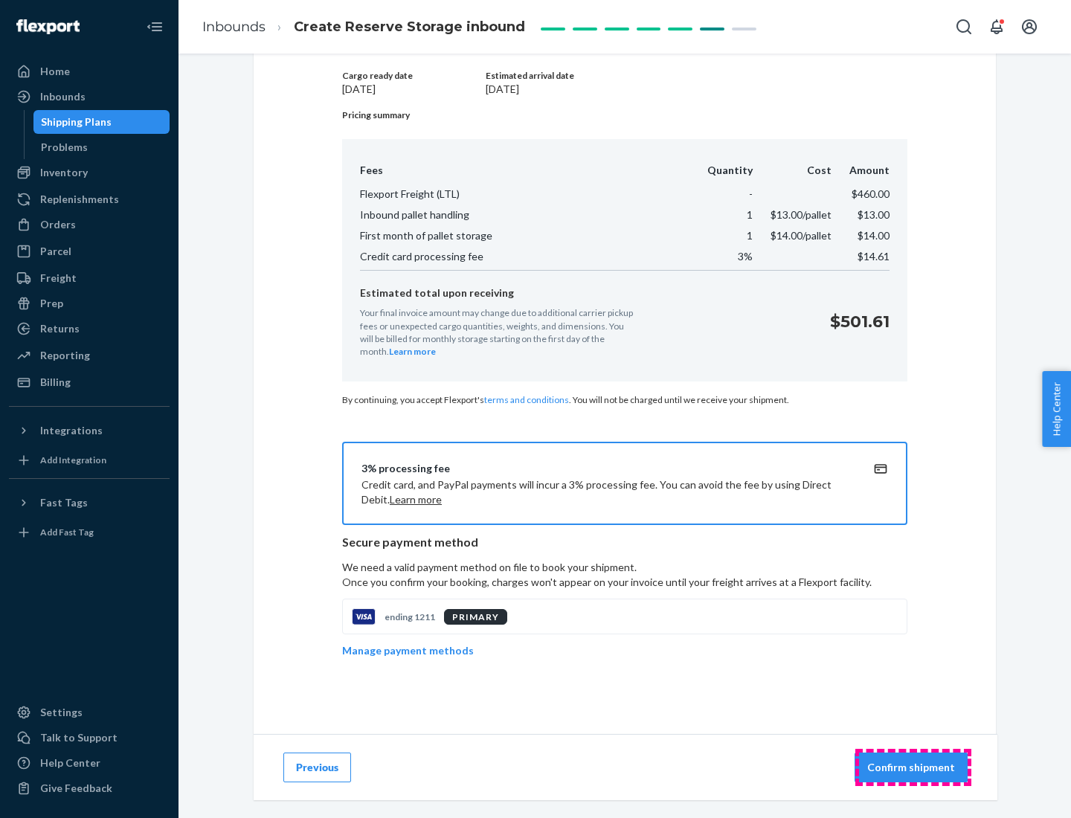
click at [913, 768] on p "Confirm shipment" at bounding box center [911, 767] width 88 height 15
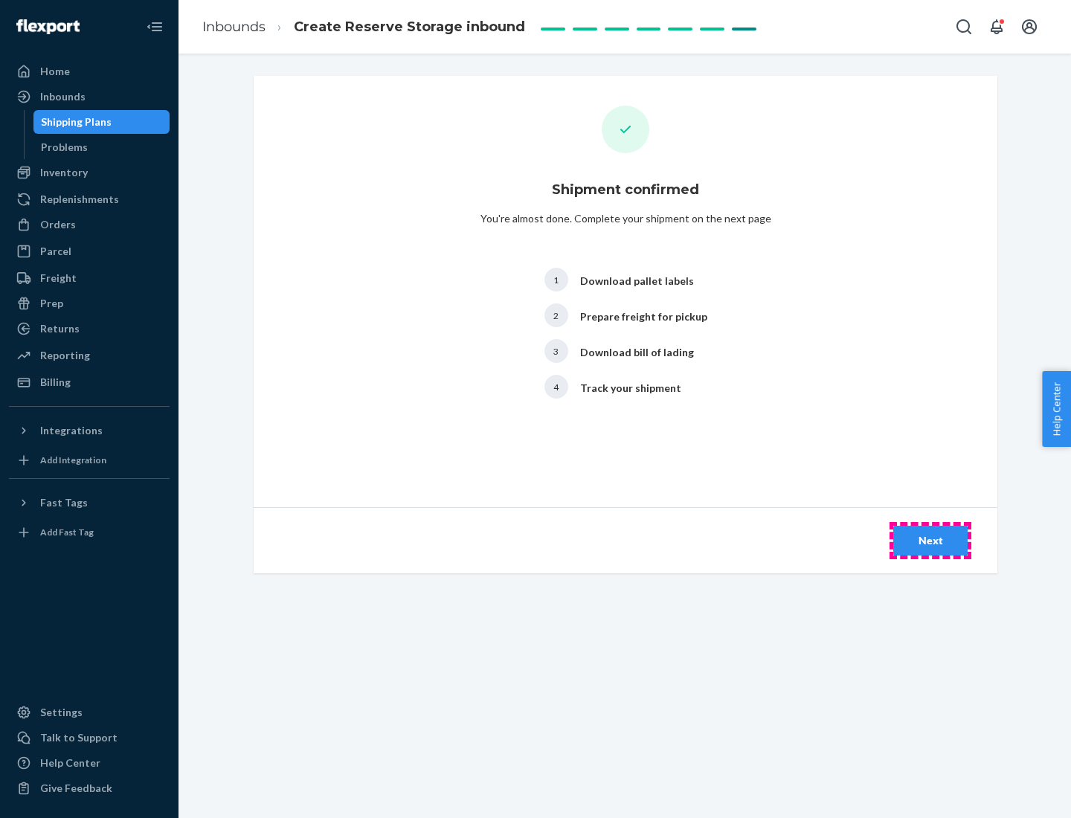
click at [930, 541] on div "Next" at bounding box center [930, 540] width 49 height 15
